Goal: Task Accomplishment & Management: Manage account settings

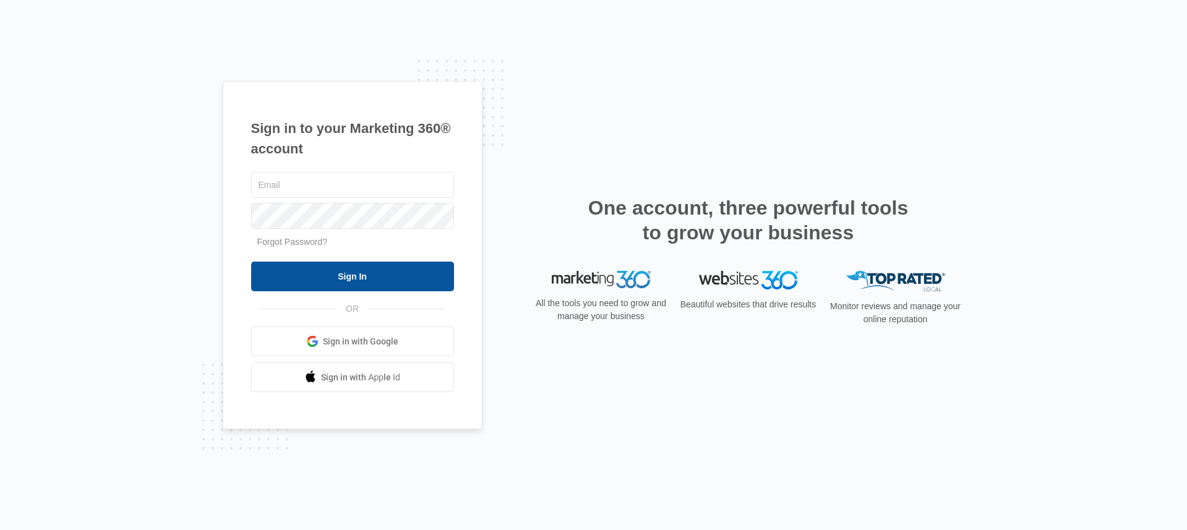
type input "[EMAIL_ADDRESS][DOMAIN_NAME]"
click at [356, 276] on input "Sign In" at bounding box center [352, 277] width 203 height 30
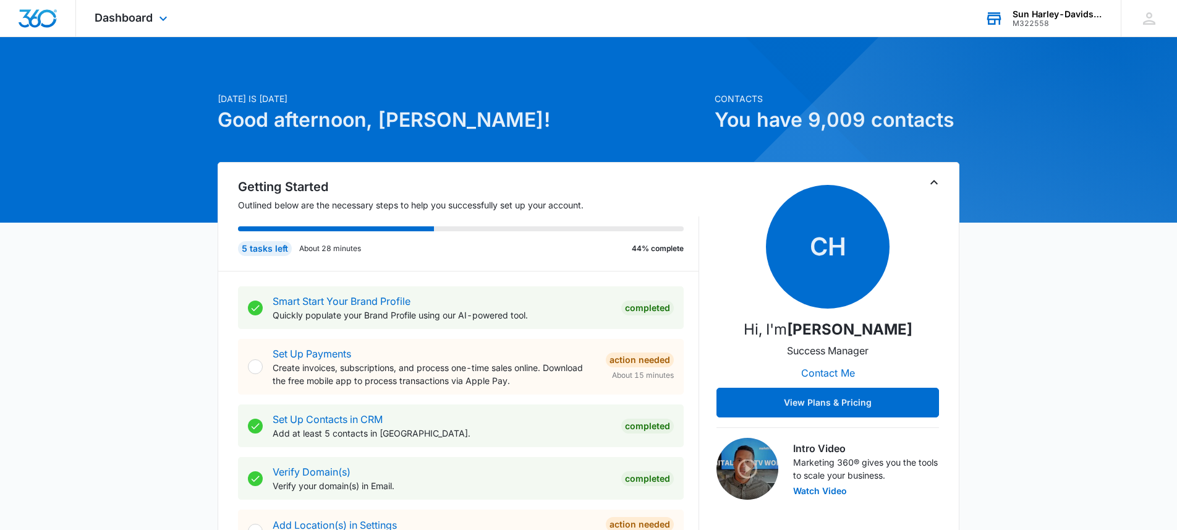
click at [1017, 21] on div "M322558" at bounding box center [1058, 23] width 90 height 9
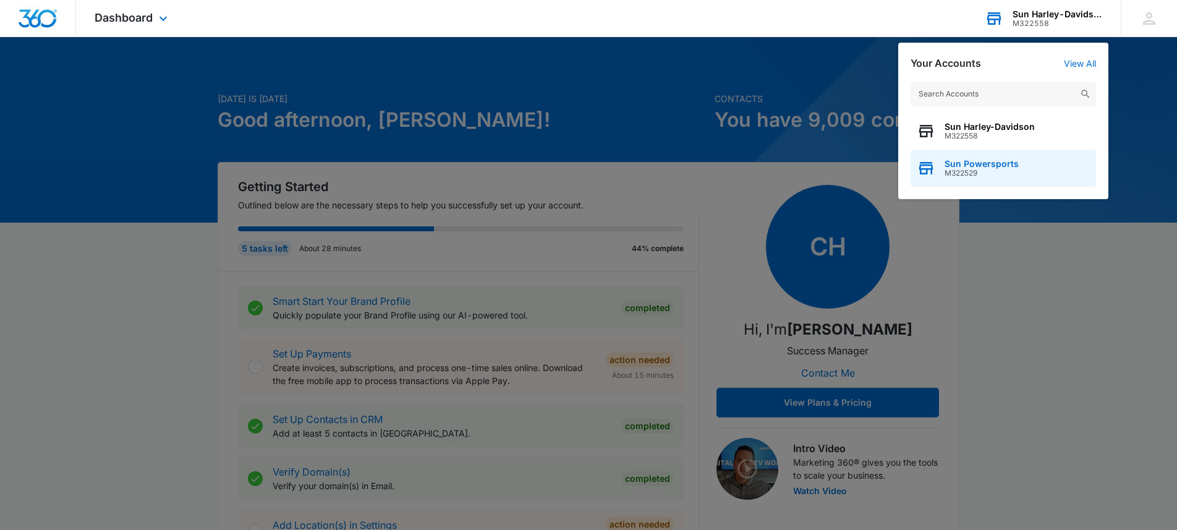
click at [968, 159] on span "Sun Powersports" at bounding box center [982, 164] width 74 height 10
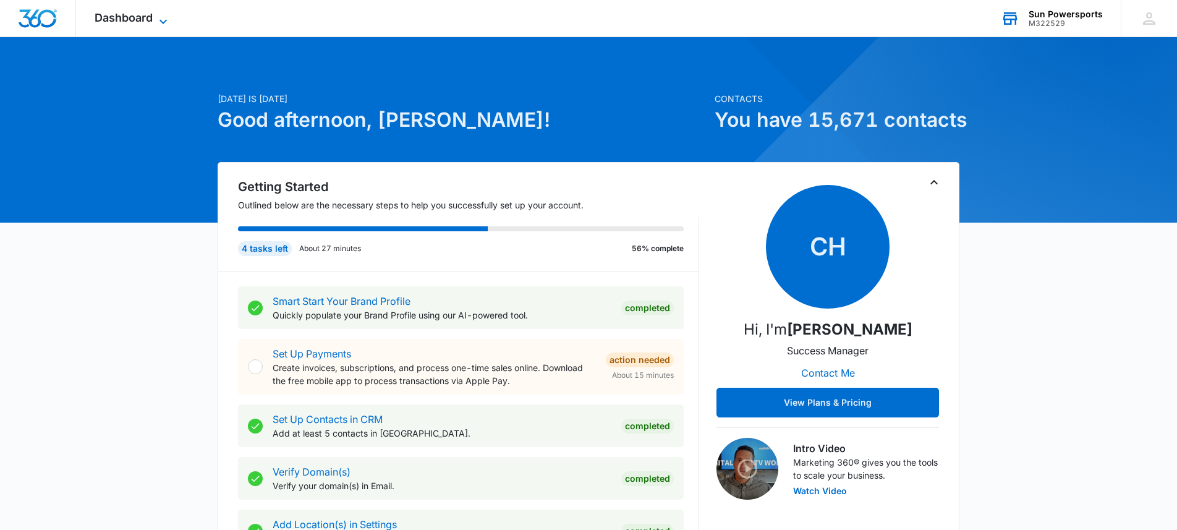
click at [124, 23] on span "Dashboard" at bounding box center [124, 17] width 58 height 13
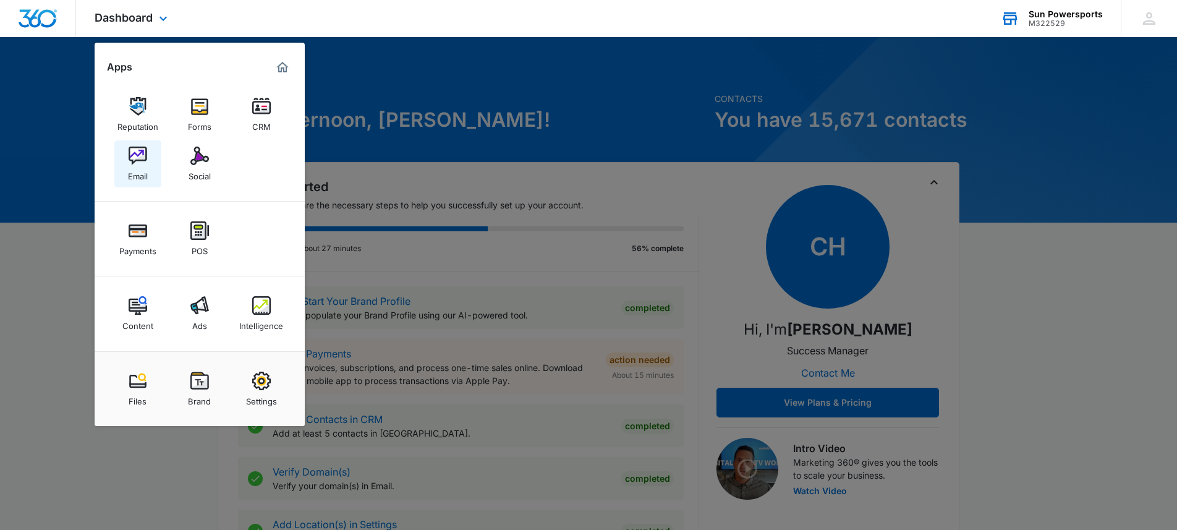
click at [153, 149] on link "Email" at bounding box center [137, 163] width 47 height 47
